Goal: Navigation & Orientation: Go to known website

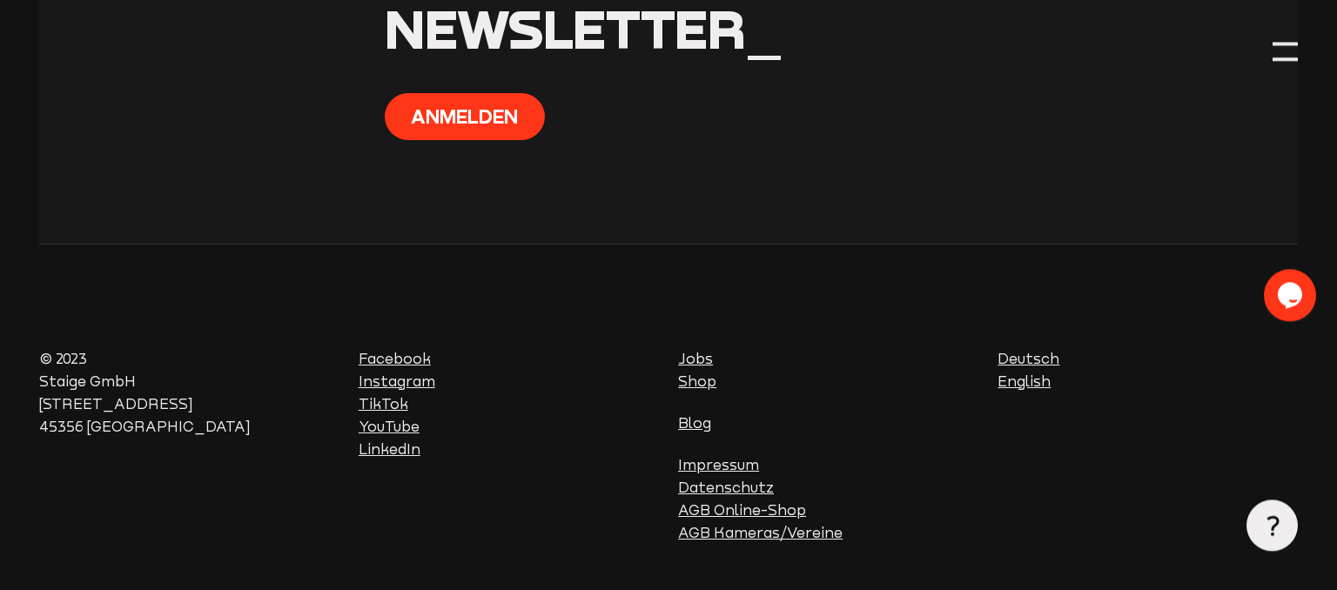
scroll to position [6885, 0]
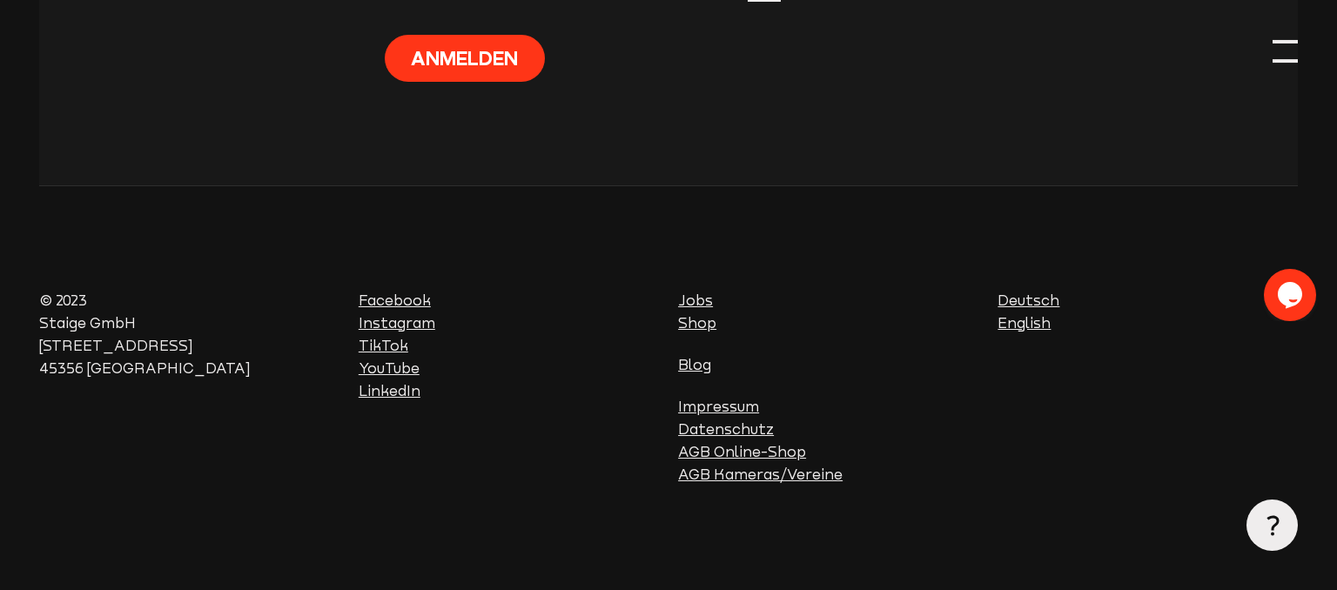
click at [1288, 44] on div at bounding box center [1285, 52] width 26 height 26
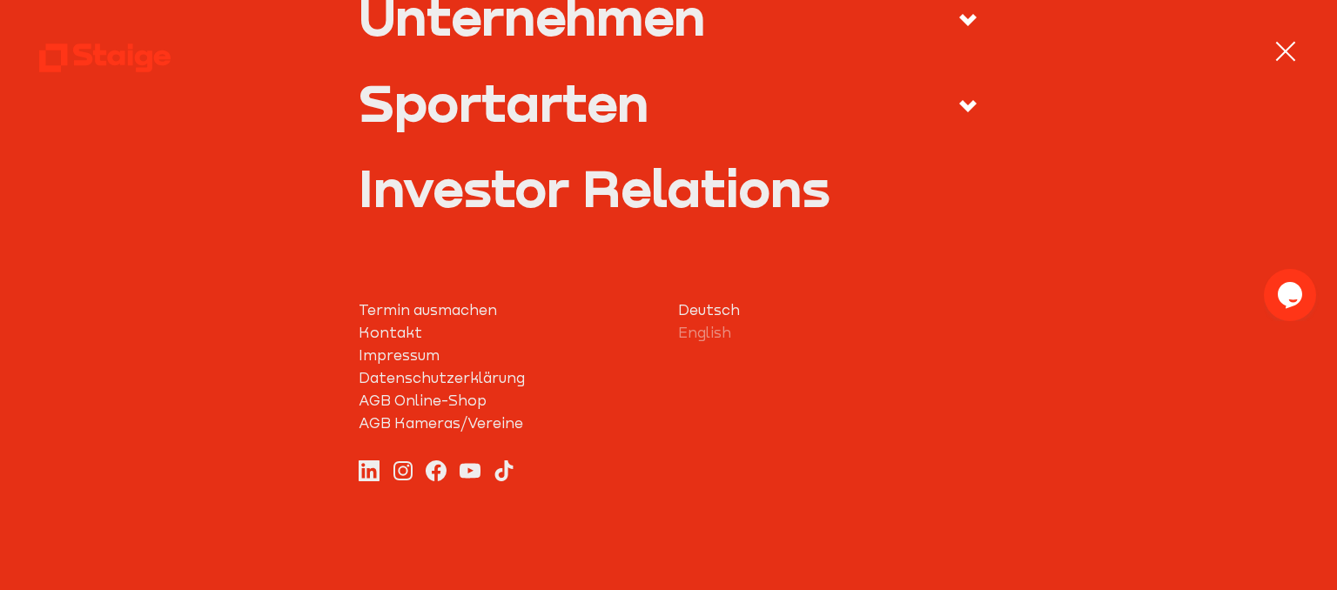
scroll to position [0, 0]
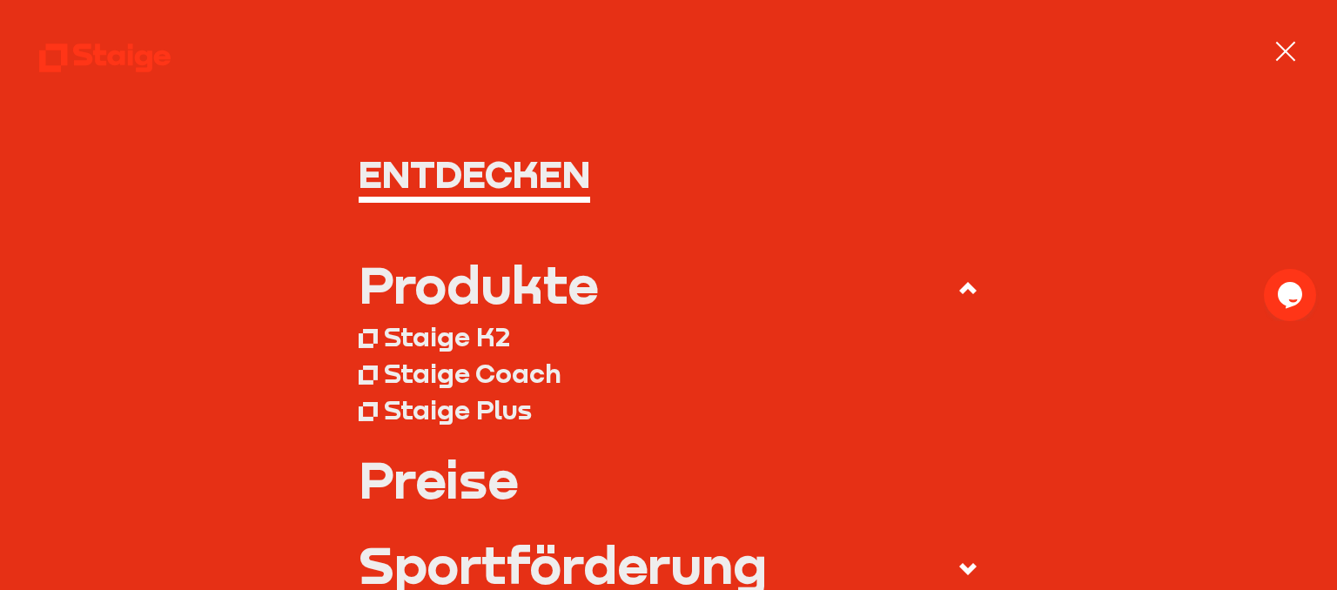
click at [1286, 47] on div at bounding box center [1285, 52] width 26 height 26
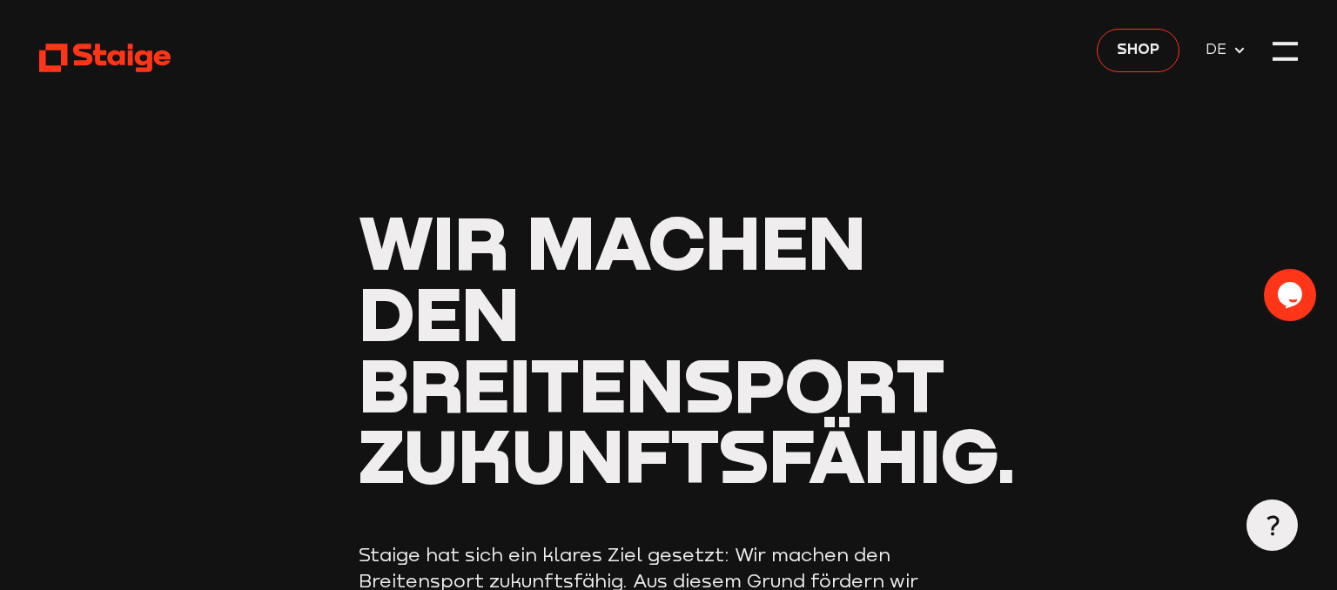
click at [1237, 42] on span "DE" at bounding box center [1225, 50] width 41 height 23
click at [558, 69] on header "Wir machen den Breitensport zukunftsfähig. Staige hat sich ein klares Ziel gese…" at bounding box center [668, 474] width 1259 height 948
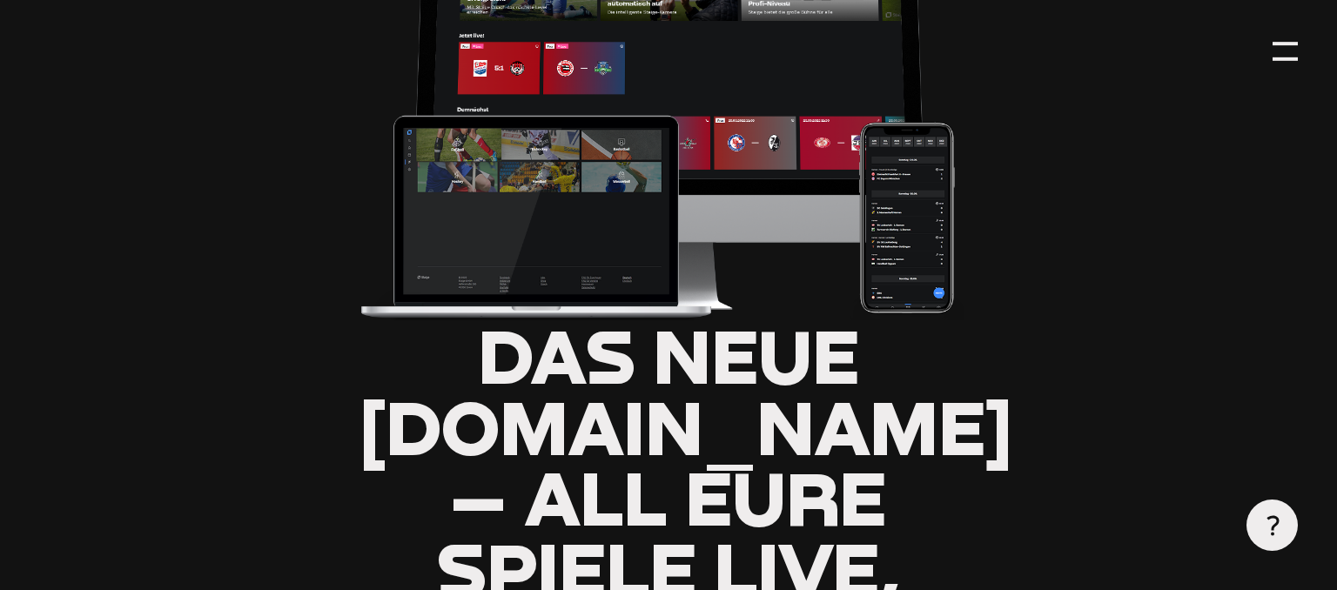
scroll to position [613, 0]
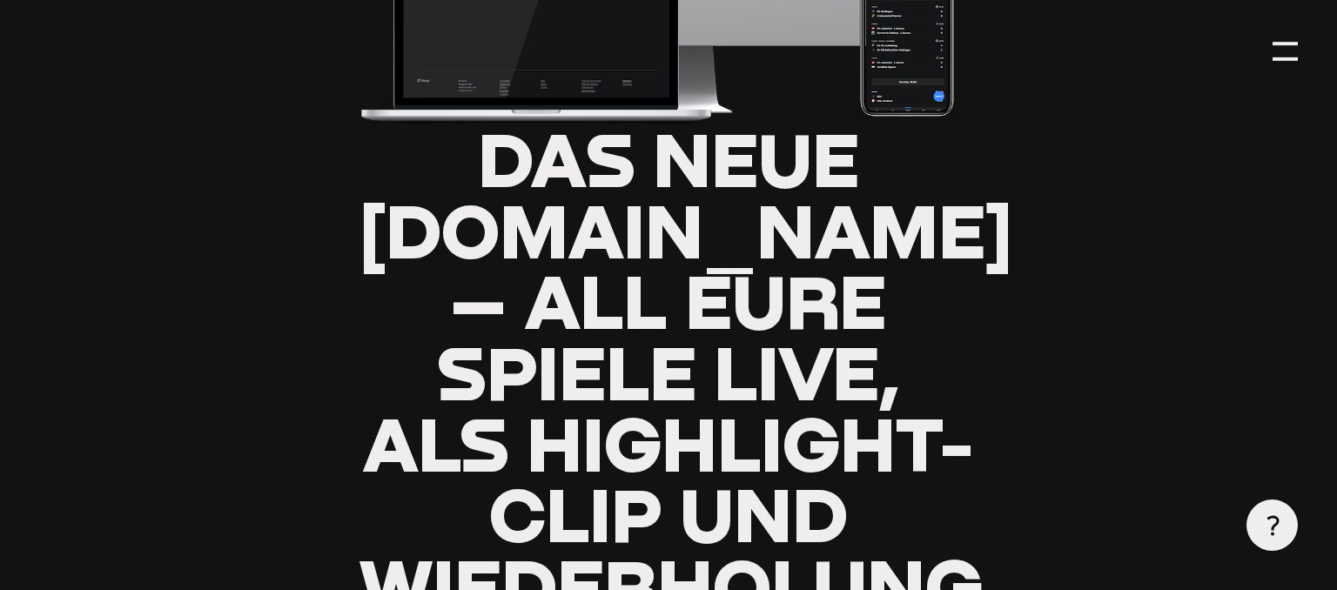
type input "0.8"
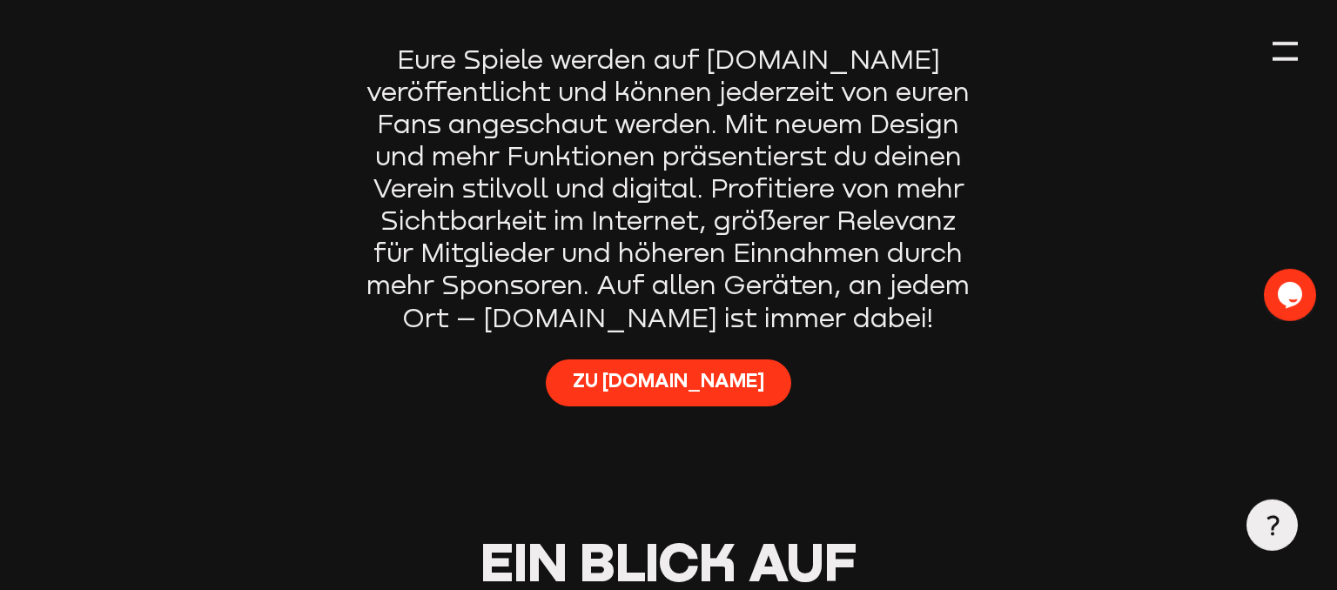
scroll to position [1225, 0]
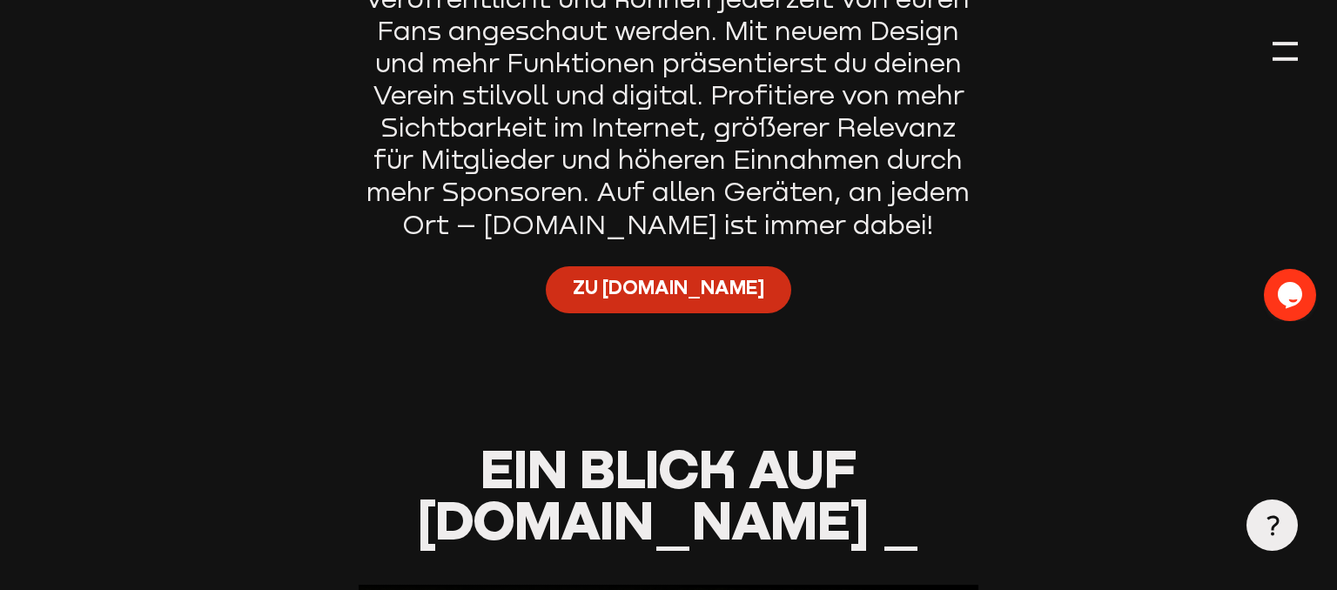
click at [680, 296] on span "Zu Staige.tv" at bounding box center [668, 289] width 191 height 26
